Goal: Find specific page/section: Find specific page/section

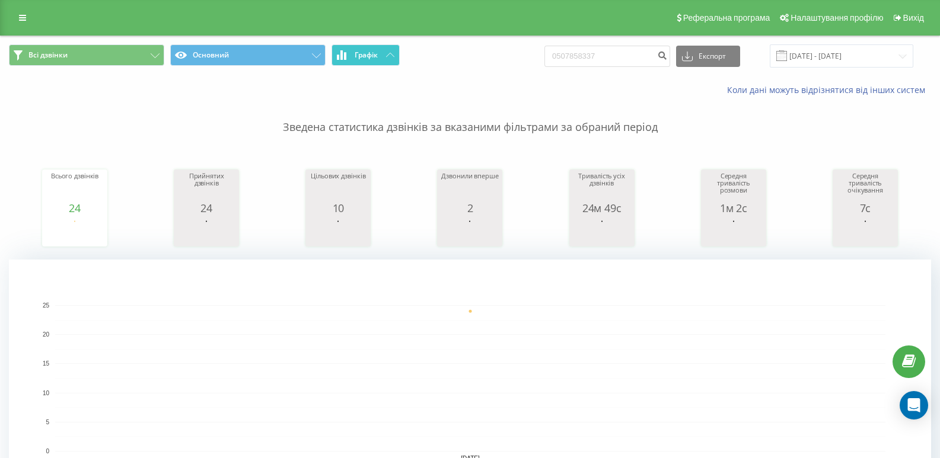
click at [364, 55] on span "Графік" at bounding box center [366, 55] width 23 height 8
click at [376, 52] on span "Графік" at bounding box center [366, 55] width 23 height 8
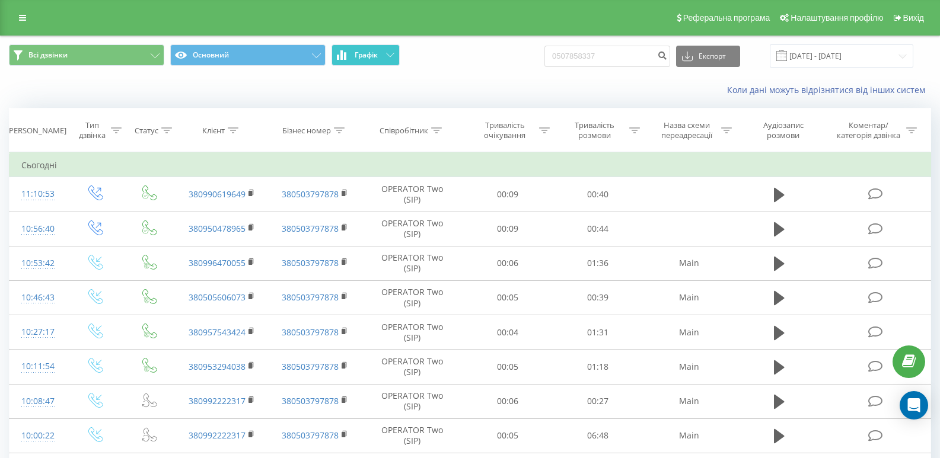
click at [376, 52] on span "Графік" at bounding box center [366, 55] width 23 height 8
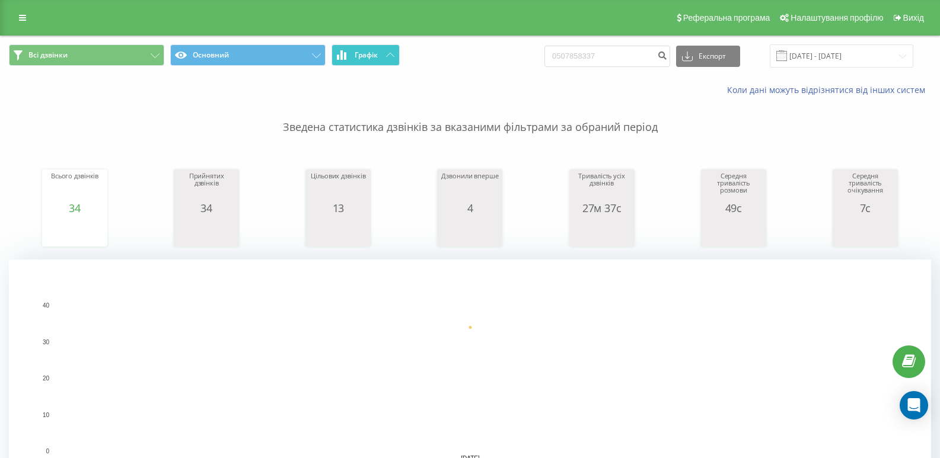
click at [366, 51] on span "Графік" at bounding box center [366, 55] width 23 height 8
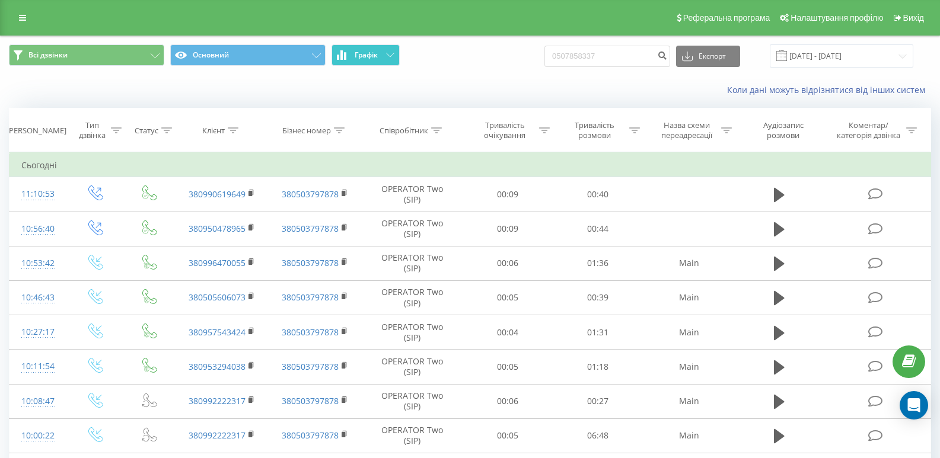
click at [366, 51] on span "Графік" at bounding box center [366, 55] width 23 height 8
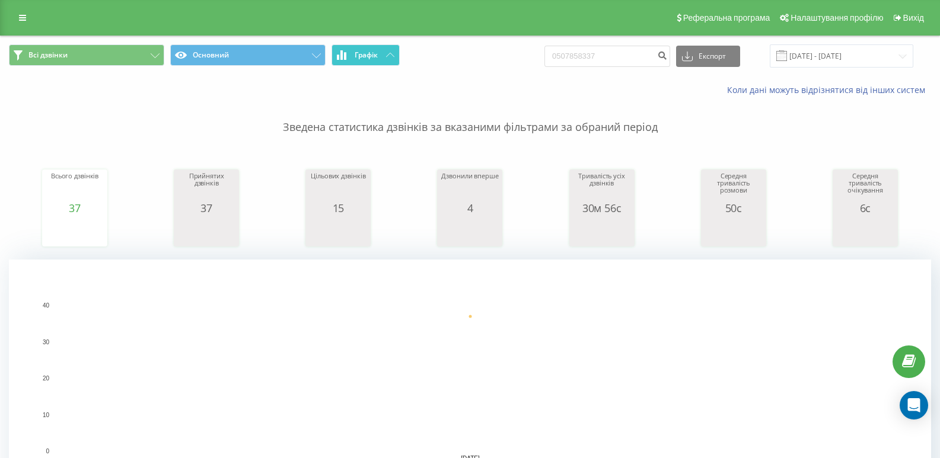
click at [360, 55] on span "Графік" at bounding box center [366, 55] width 23 height 8
click at [360, 62] on button "Графік" at bounding box center [365, 54] width 68 height 21
click at [379, 55] on button "Графік" at bounding box center [365, 54] width 68 height 21
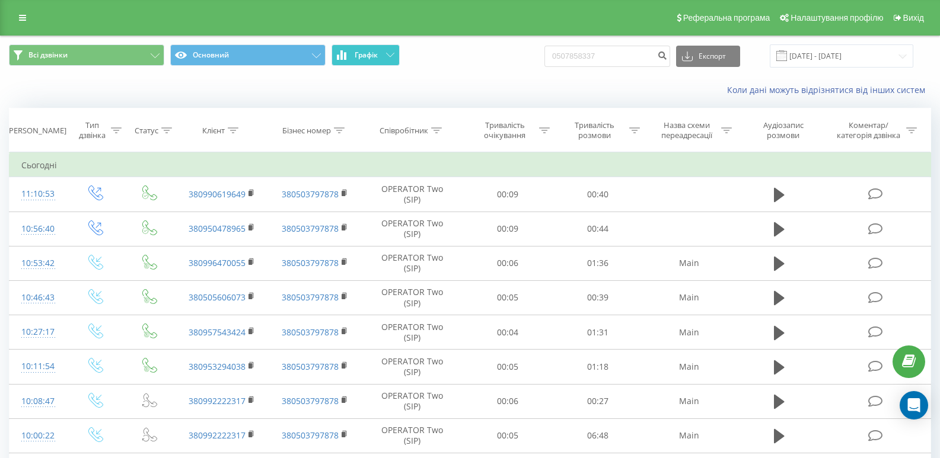
click at [379, 55] on button "Графік" at bounding box center [365, 54] width 68 height 21
